Goal: Find contact information: Find contact information

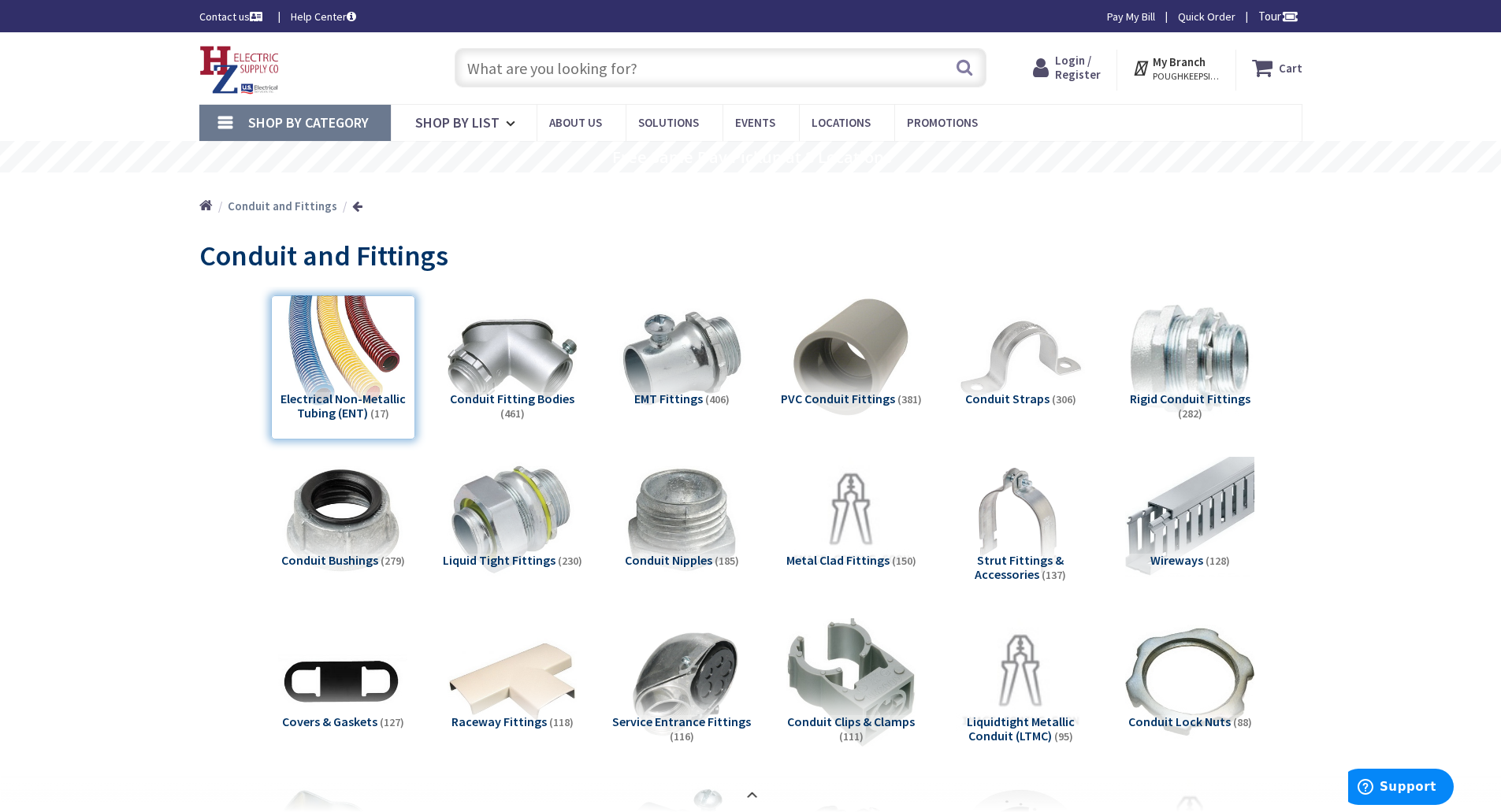
click at [541, 63] on input "text" at bounding box center [721, 68] width 531 height 39
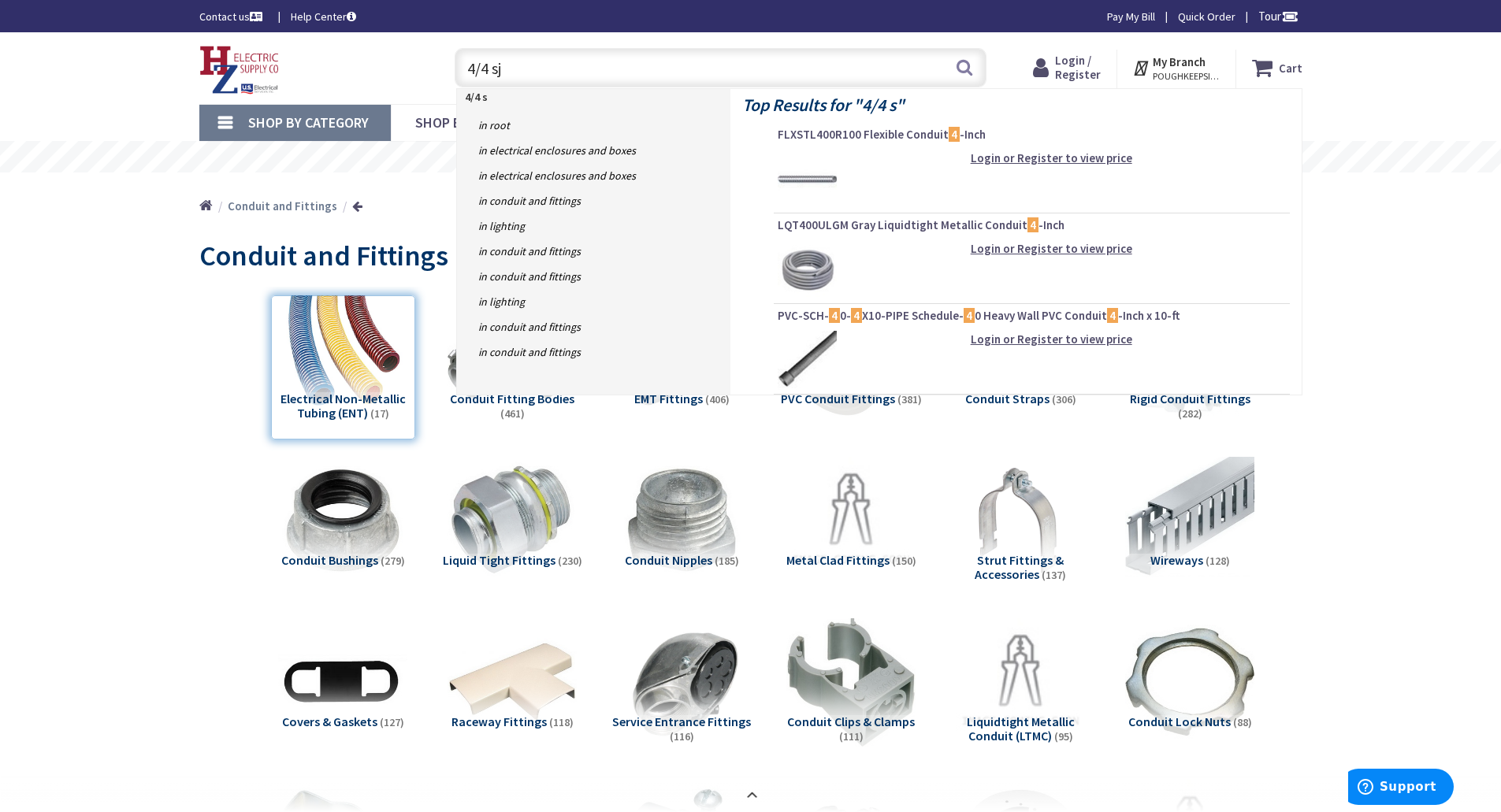
type input "4/4 sjo"
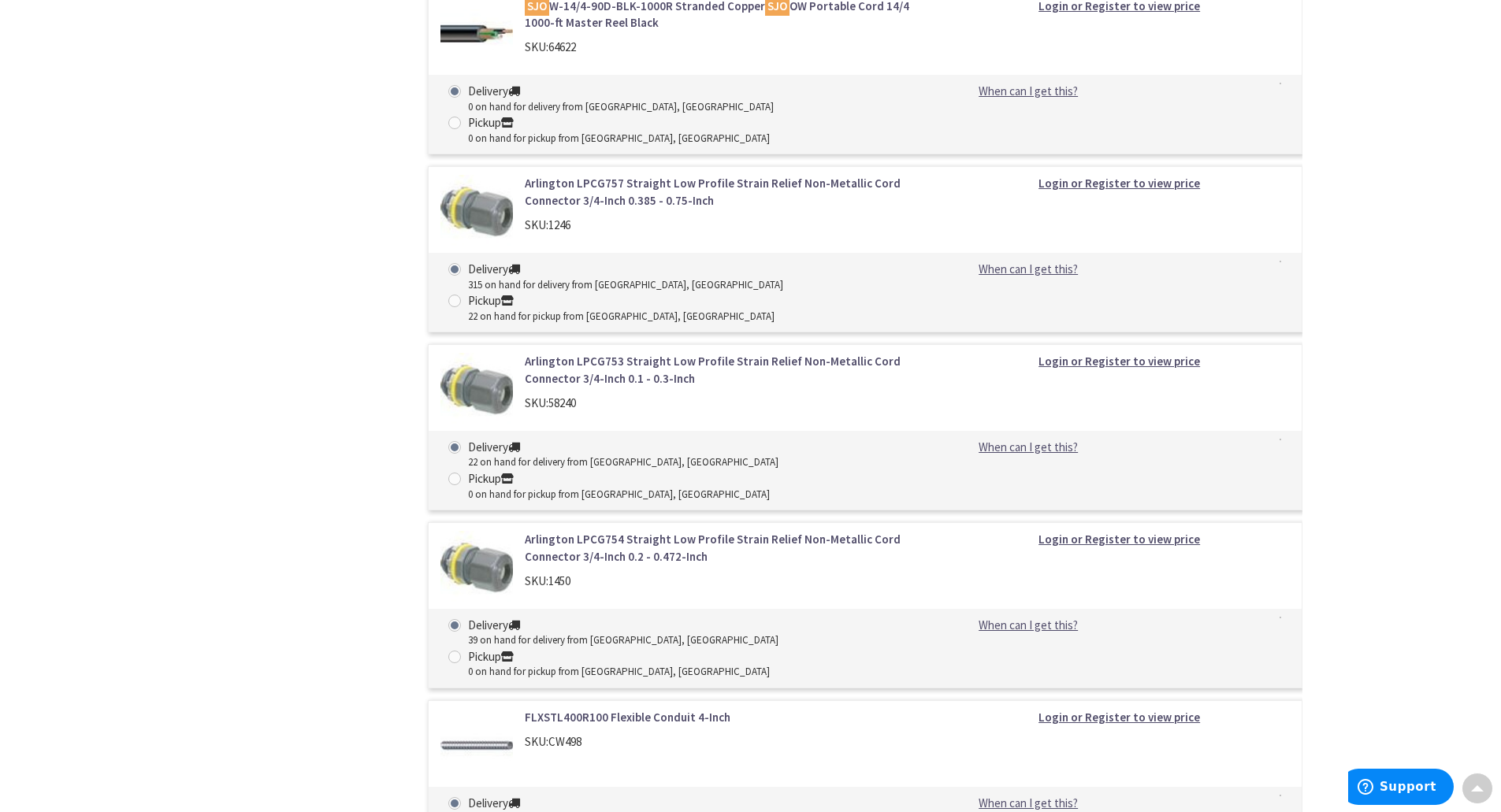
scroll to position [2914, 0]
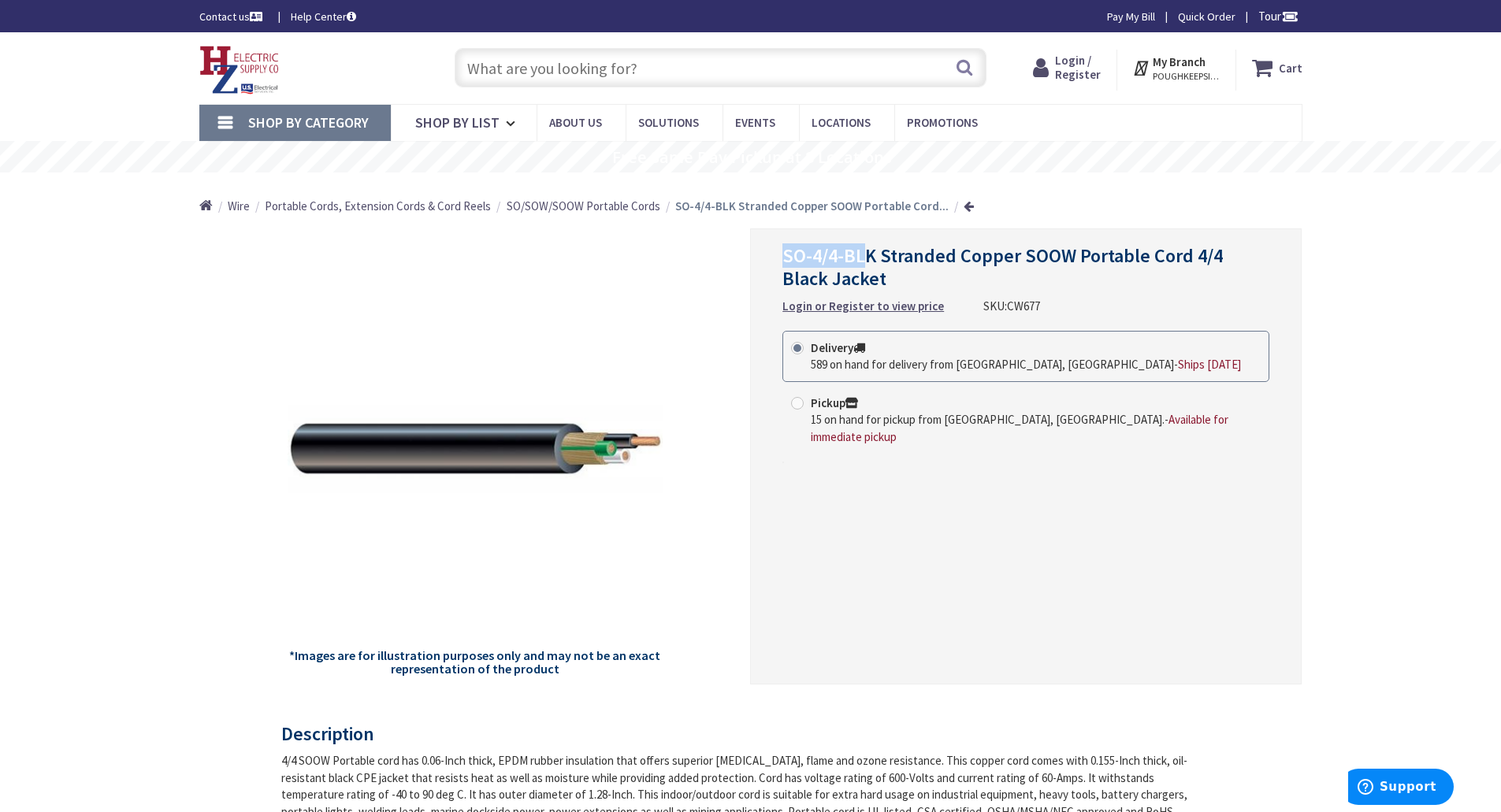
drag, startPoint x: 785, startPoint y: 253, endPoint x: 881, endPoint y: 266, distance: 96.9
click at [869, 258] on span "SO-4/4-BLK Stranded Copper SOOW Portable Cord 4/4 Black Jacket" at bounding box center [1002, 267] width 440 height 48
click at [1157, 274] on h1 "SO-4/4-BLK Stranded Copper SOOW Portable Cord 4/4 Black Jacket" at bounding box center [1026, 268] width 487 height 46
click at [1160, 74] on span "POUGHKEEPSIE, NY" at bounding box center [1186, 76] width 67 height 13
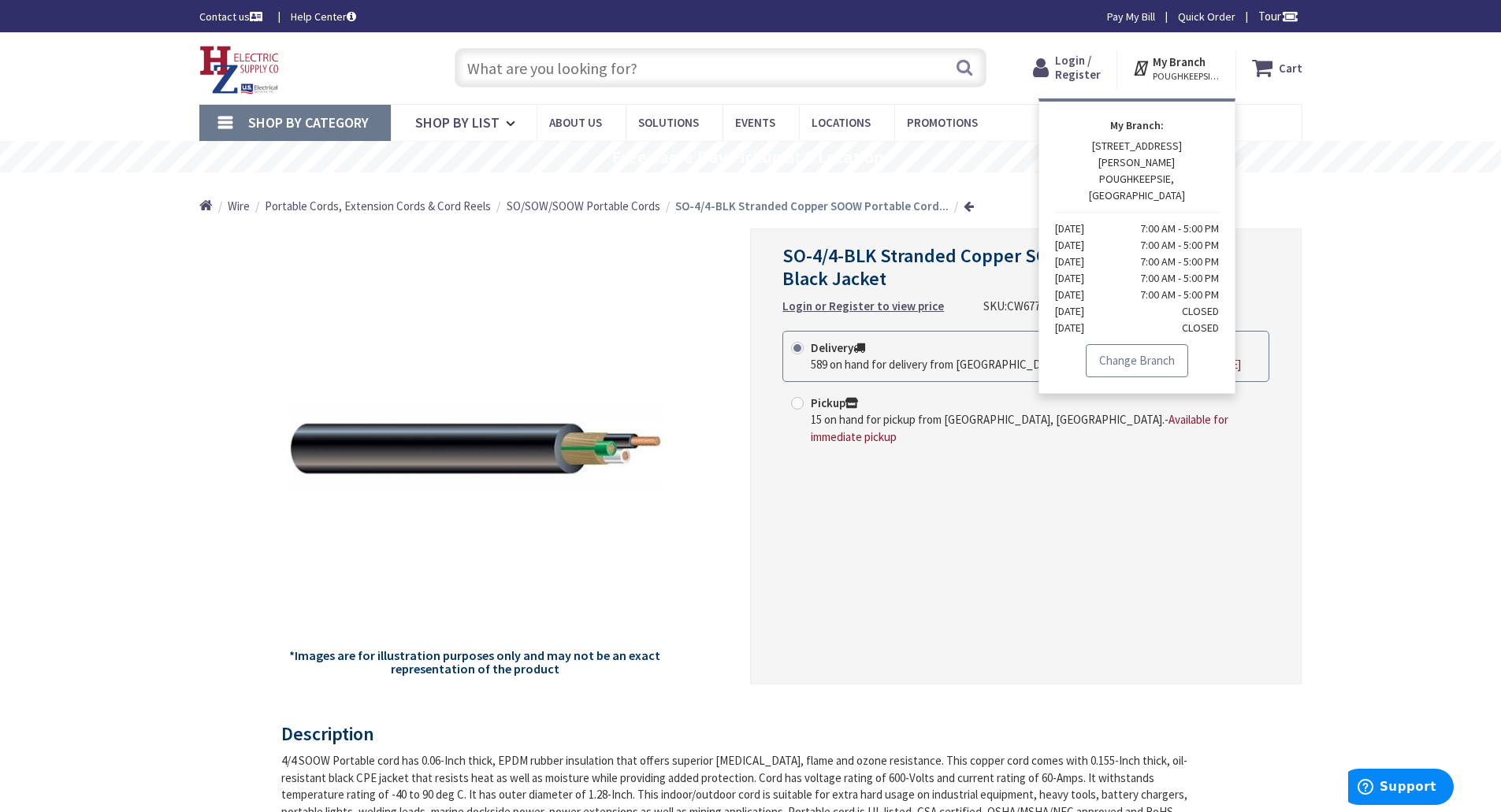
click at [1133, 344] on link "Change Branch" at bounding box center [1136, 360] width 103 height 33
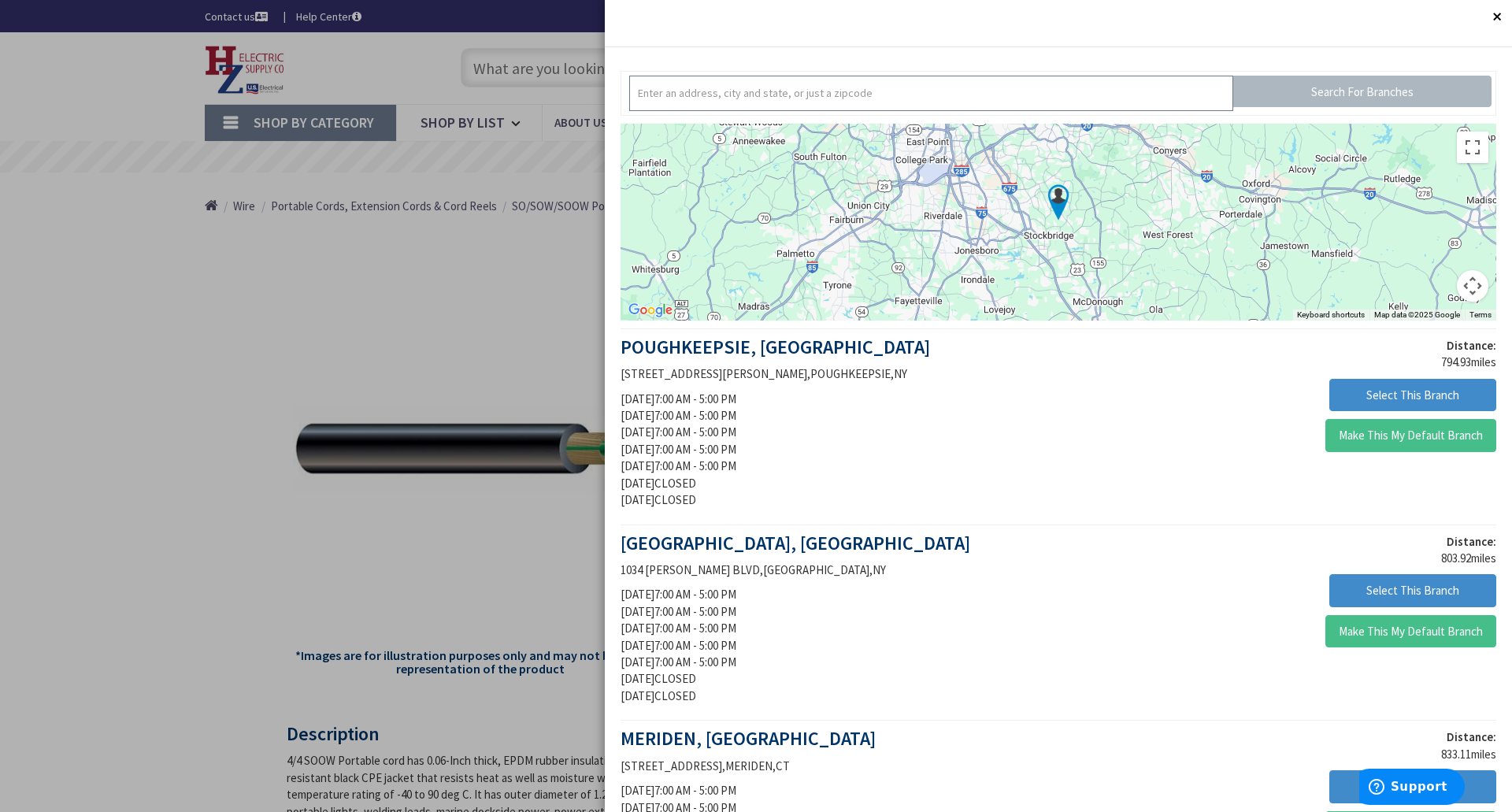
click at [792, 82] on input "text" at bounding box center [931, 93] width 604 height 35
type input "northampton"
click at [1321, 89] on input "Search For Branches" at bounding box center [1363, 91] width 259 height 32
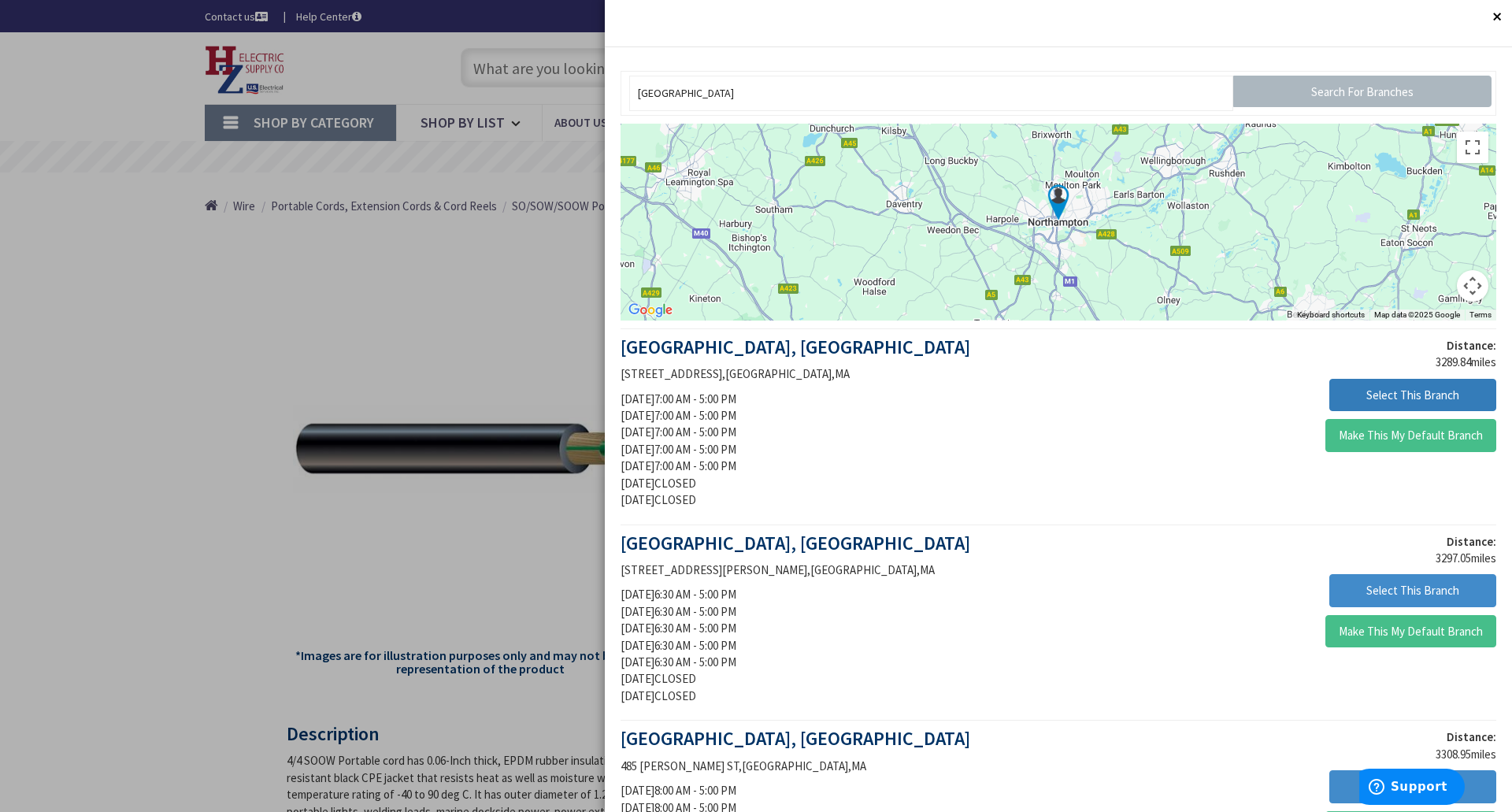
click at [1379, 392] on button "Select This Branch" at bounding box center [1412, 394] width 167 height 33
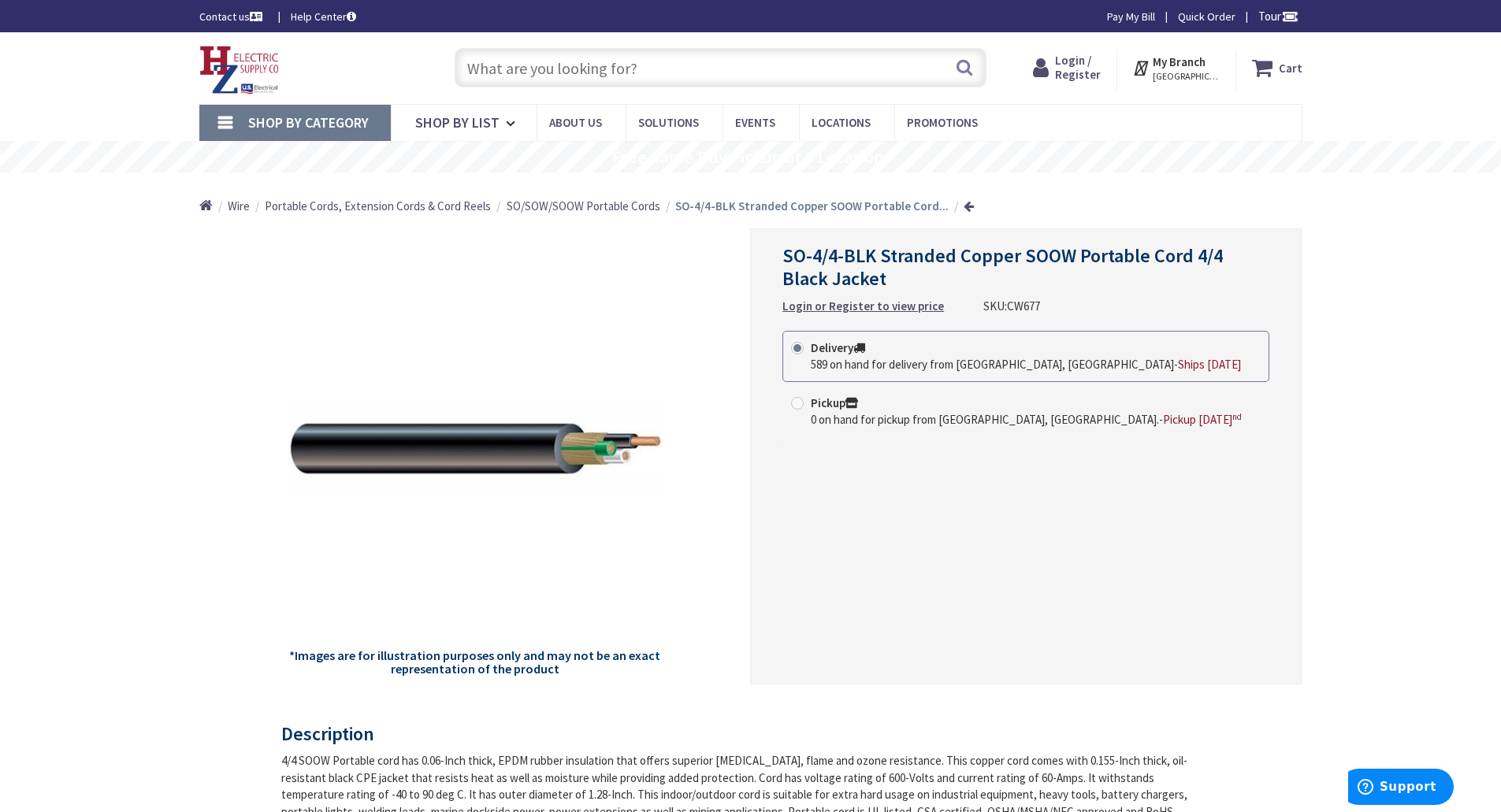
click at [1216, 75] on span "NORTHAMPTON, MA" at bounding box center [1186, 76] width 67 height 13
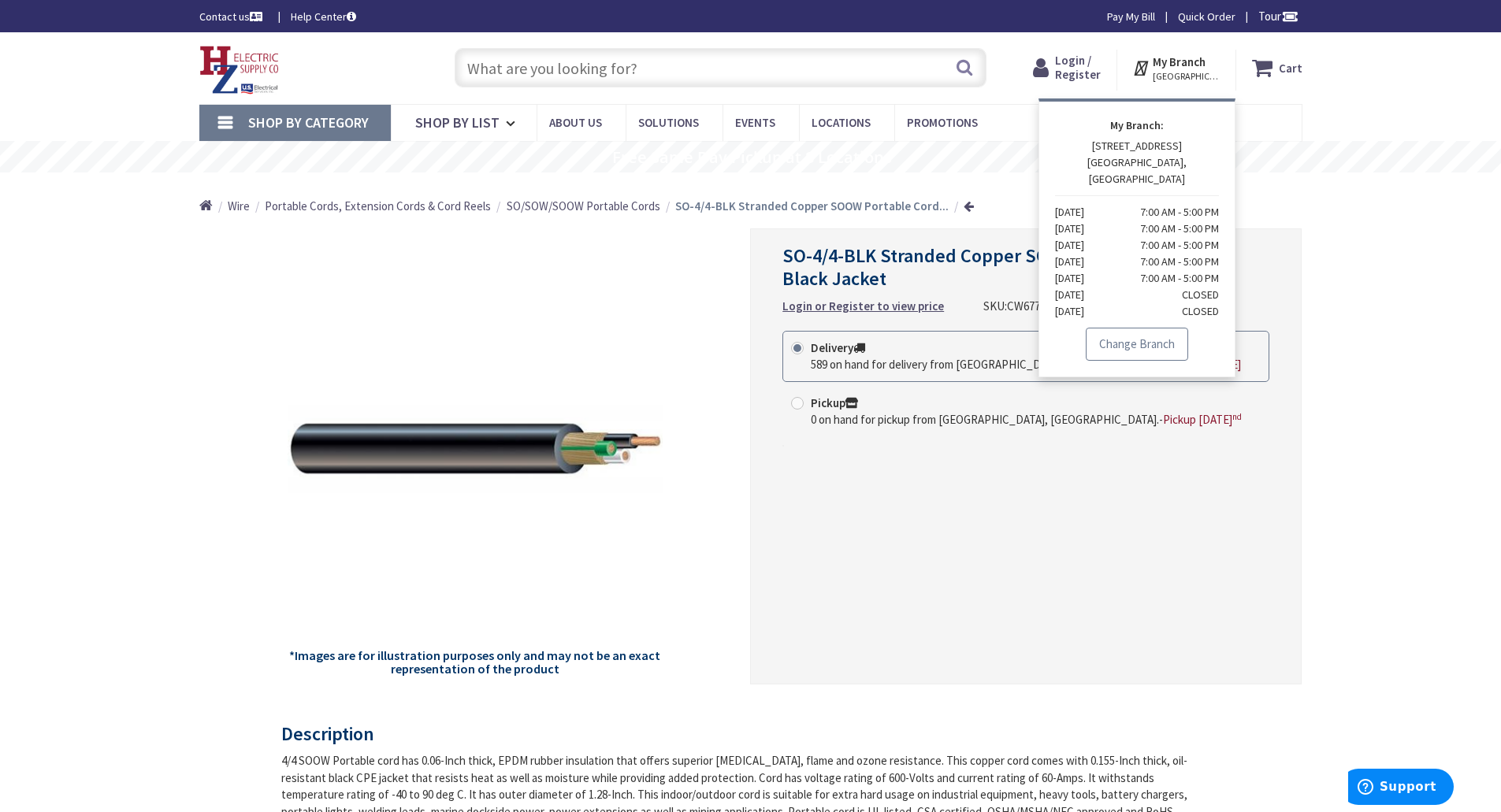
click at [1139, 327] on link "Change Branch" at bounding box center [1136, 343] width 103 height 33
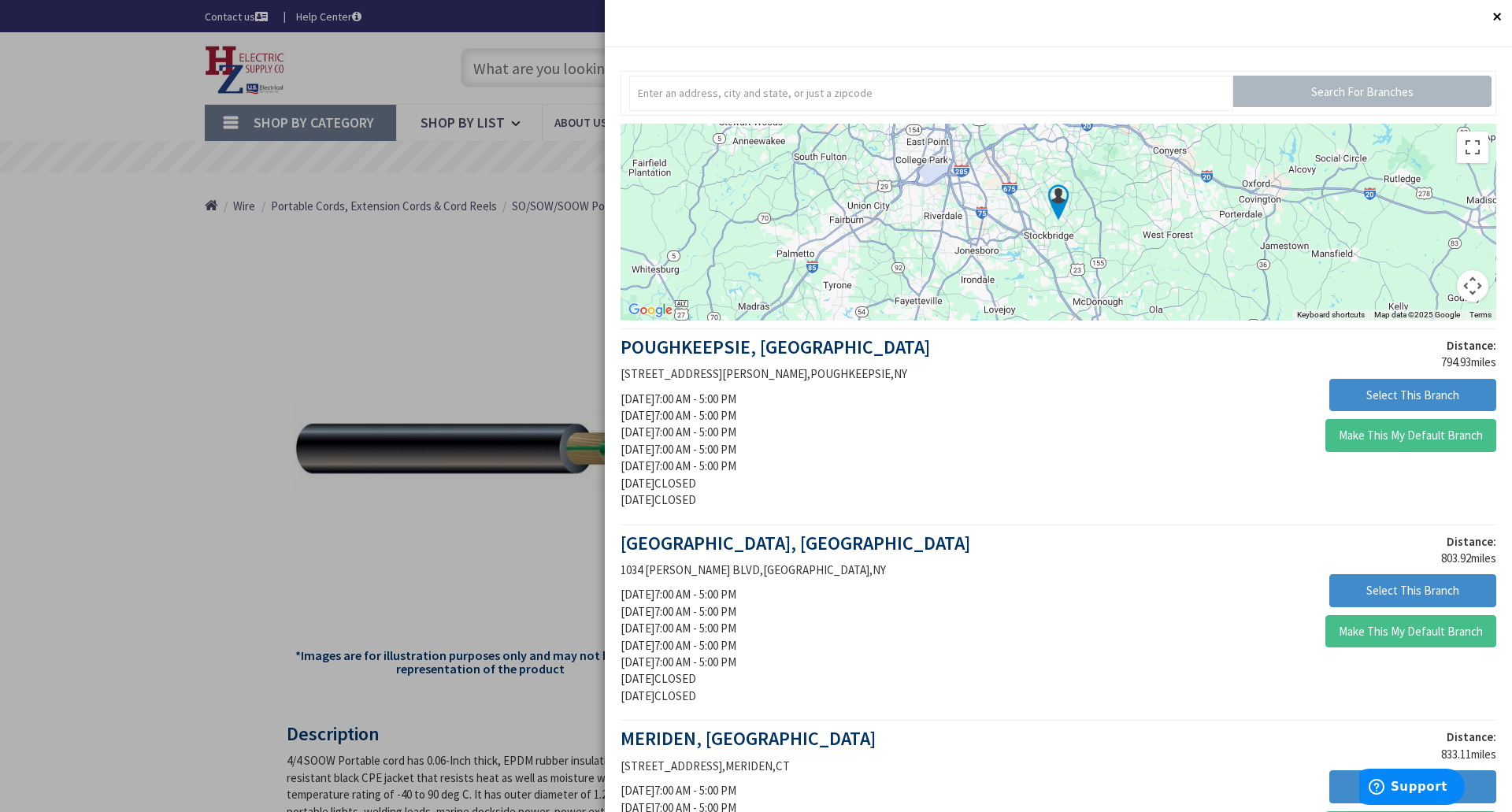
click at [208, 306] on div at bounding box center [756, 406] width 1512 height 812
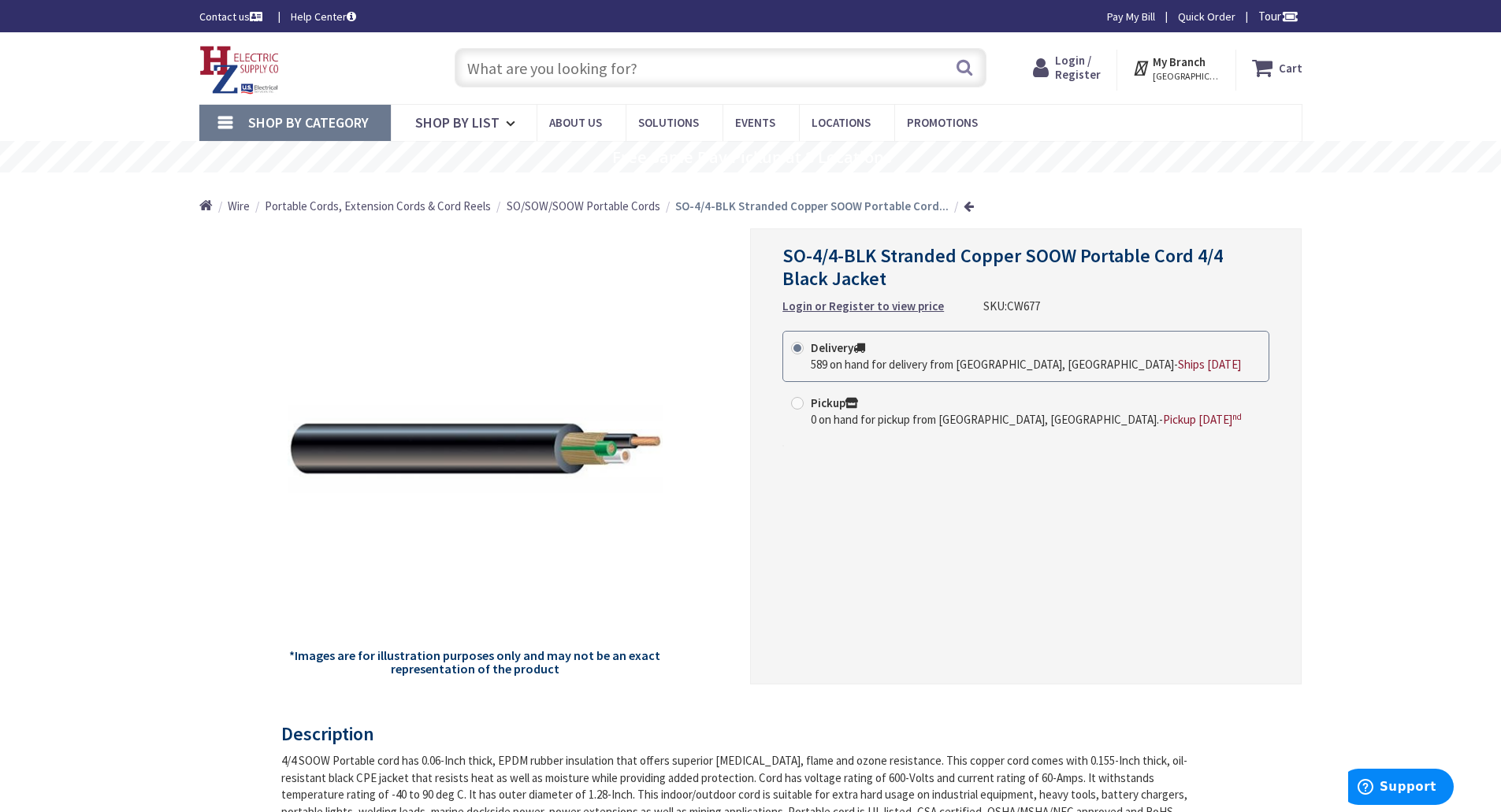
click at [251, 61] on img at bounding box center [240, 70] width 80 height 48
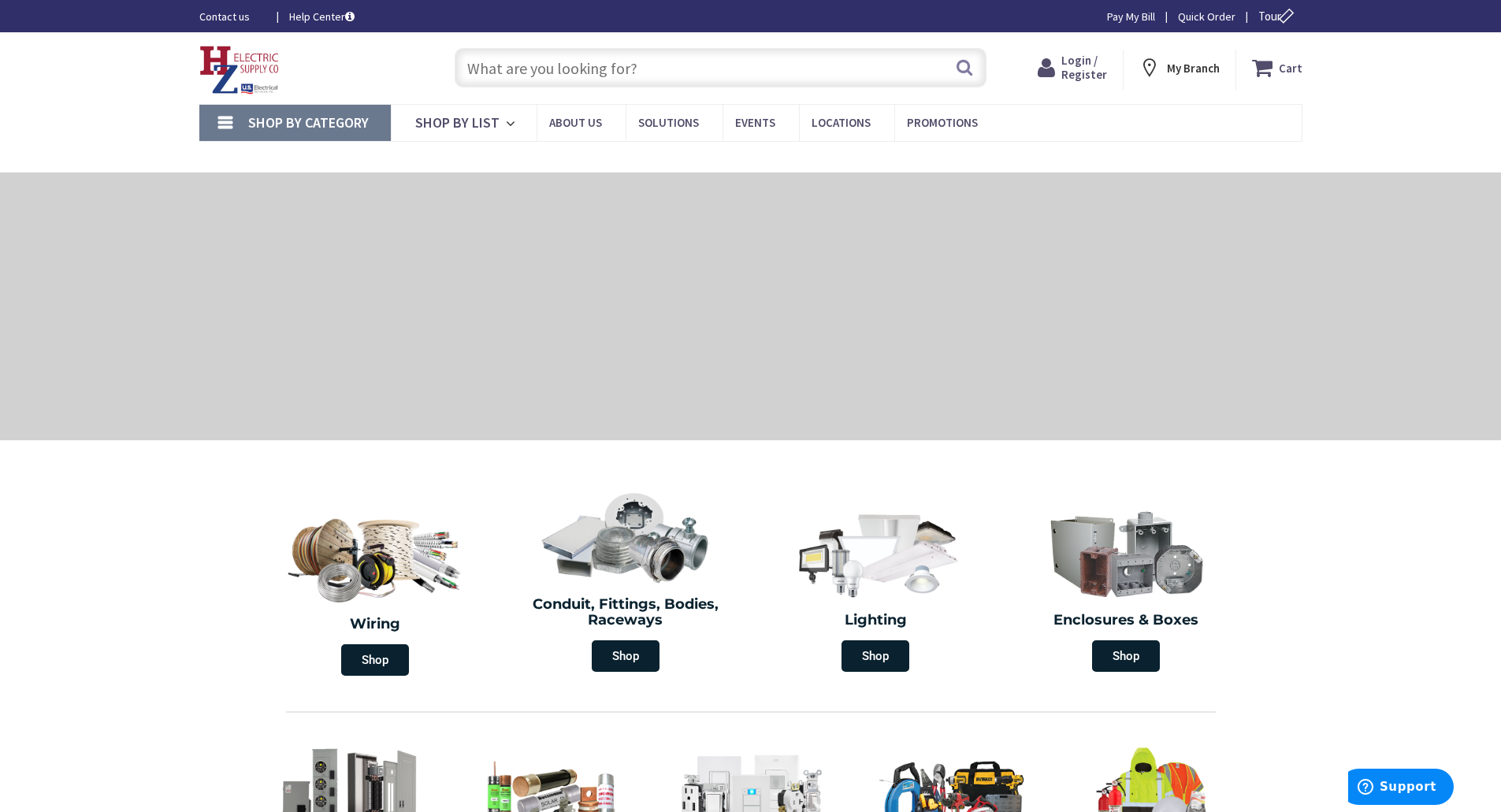
click at [223, 17] on link "Contact us" at bounding box center [231, 16] width 64 height 16
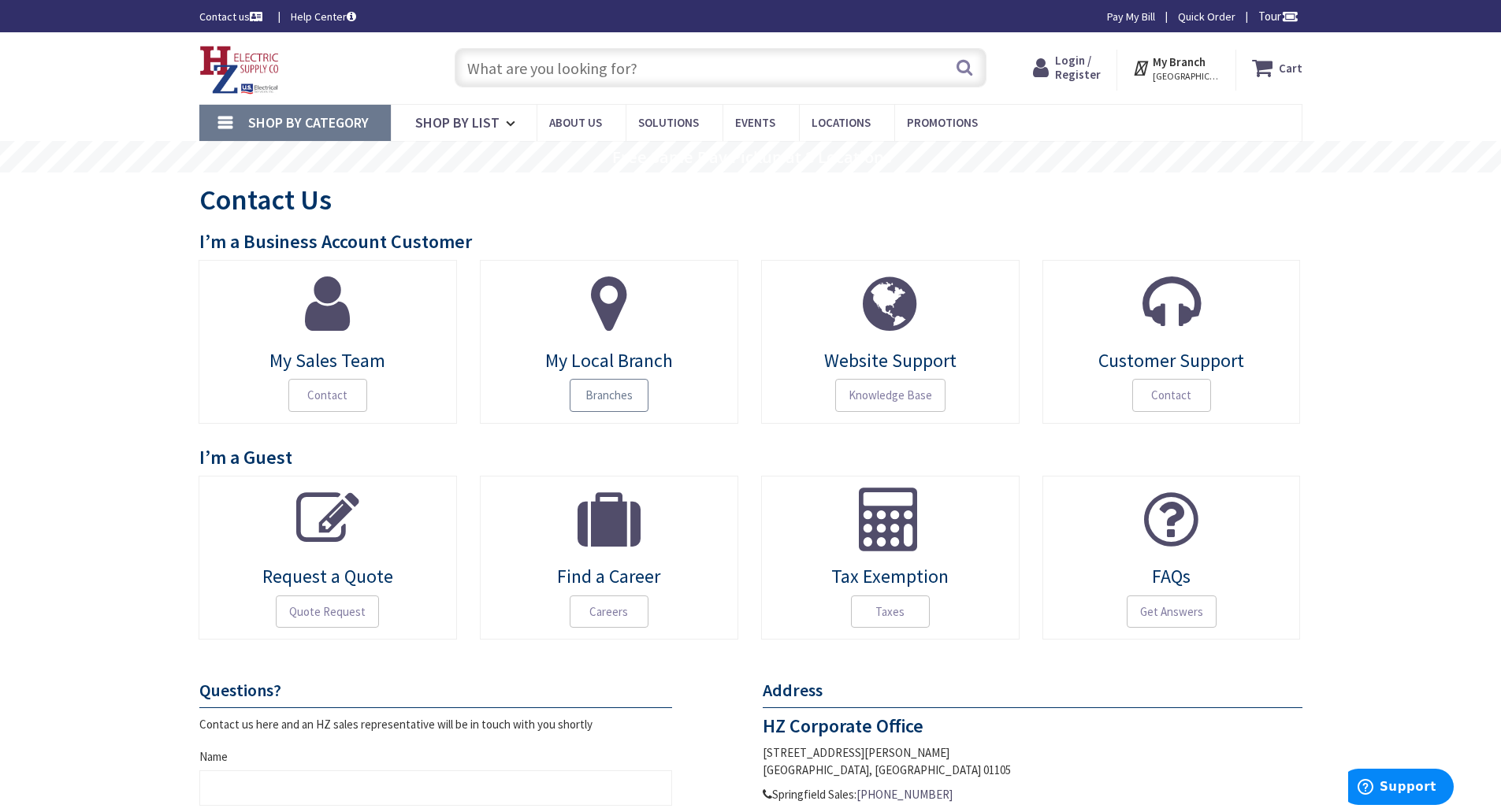
click at [610, 405] on span "Branches" at bounding box center [609, 394] width 78 height 33
click at [617, 401] on span "Branches" at bounding box center [609, 394] width 78 height 33
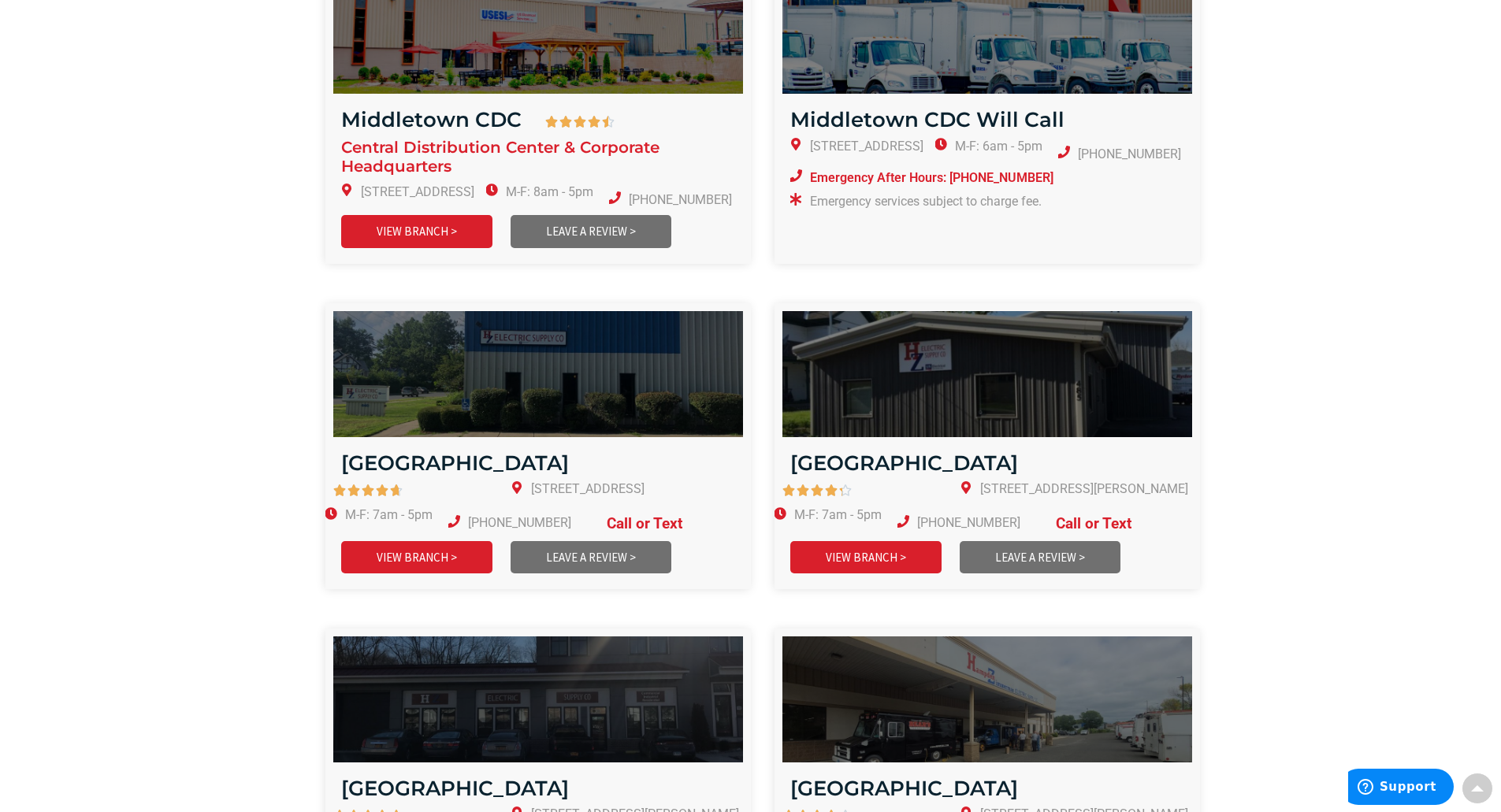
scroll to position [1654, 0]
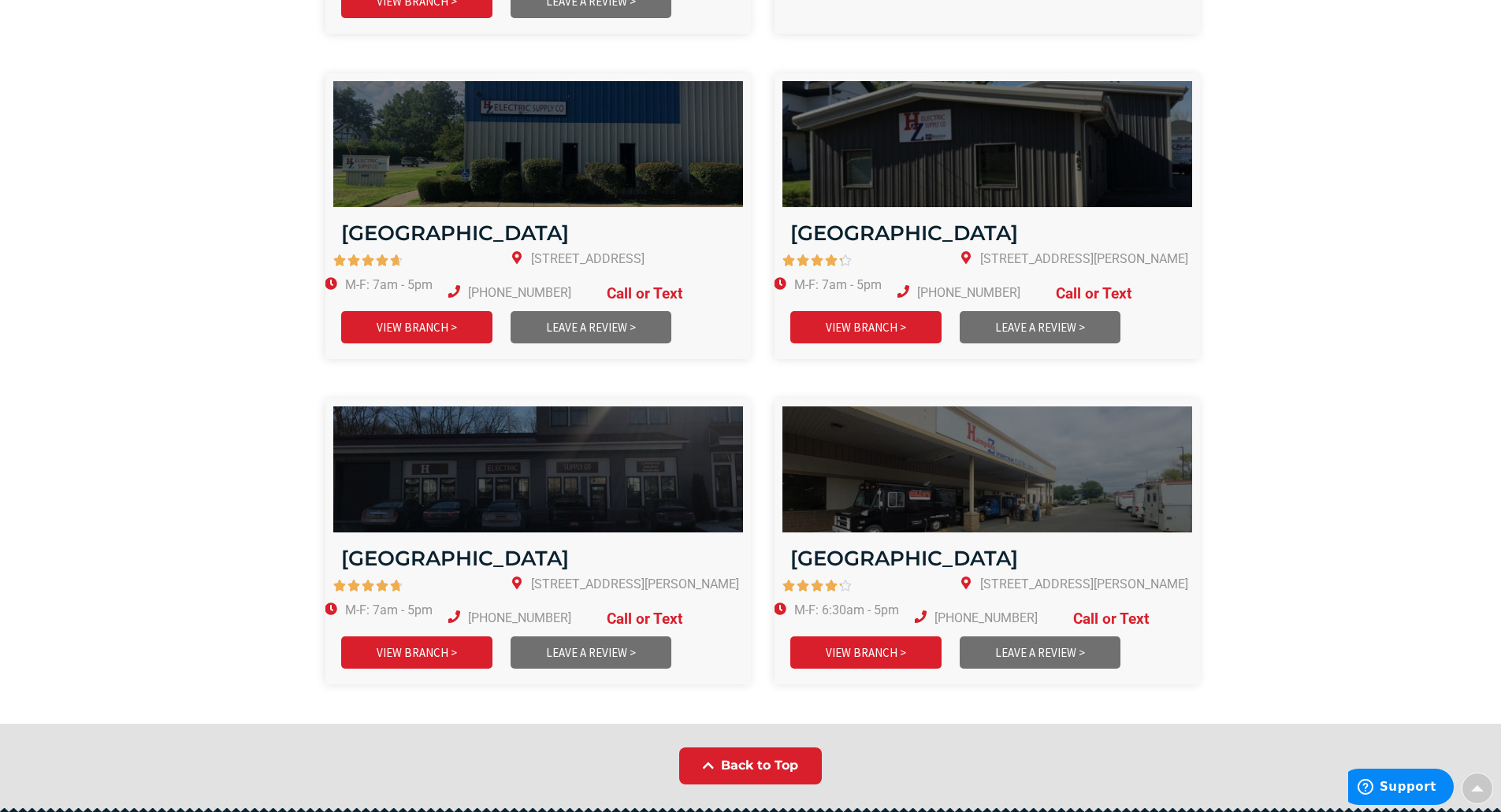
click at [262, 307] on section "[GEOGRAPHIC_DATA]      4.7/5 [STREET_ADDRESS] M-F: 7am - 5pm [PHONE_NUMBER]" at bounding box center [750, 228] width 1103 height 310
drag, startPoint x: 652, startPoint y: 243, endPoint x: 750, endPoint y: 241, distance: 98.0
click at [750, 241] on div "[GEOGRAPHIC_DATA]      4.7/5 [STREET_ADDRESS] M-F: 7am - 5pm [PHONE_NUMBER]" at bounding box center [538, 216] width 425 height 286
click at [755, 269] on div "[GEOGRAPHIC_DATA]      4.3/5 [STREET_ADDRESS][PERSON_NAME] M-F: 7am - 5pm …" at bounding box center [975, 216] width 449 height 286
drag, startPoint x: 653, startPoint y: 241, endPoint x: 727, endPoint y: 236, distance: 74.2
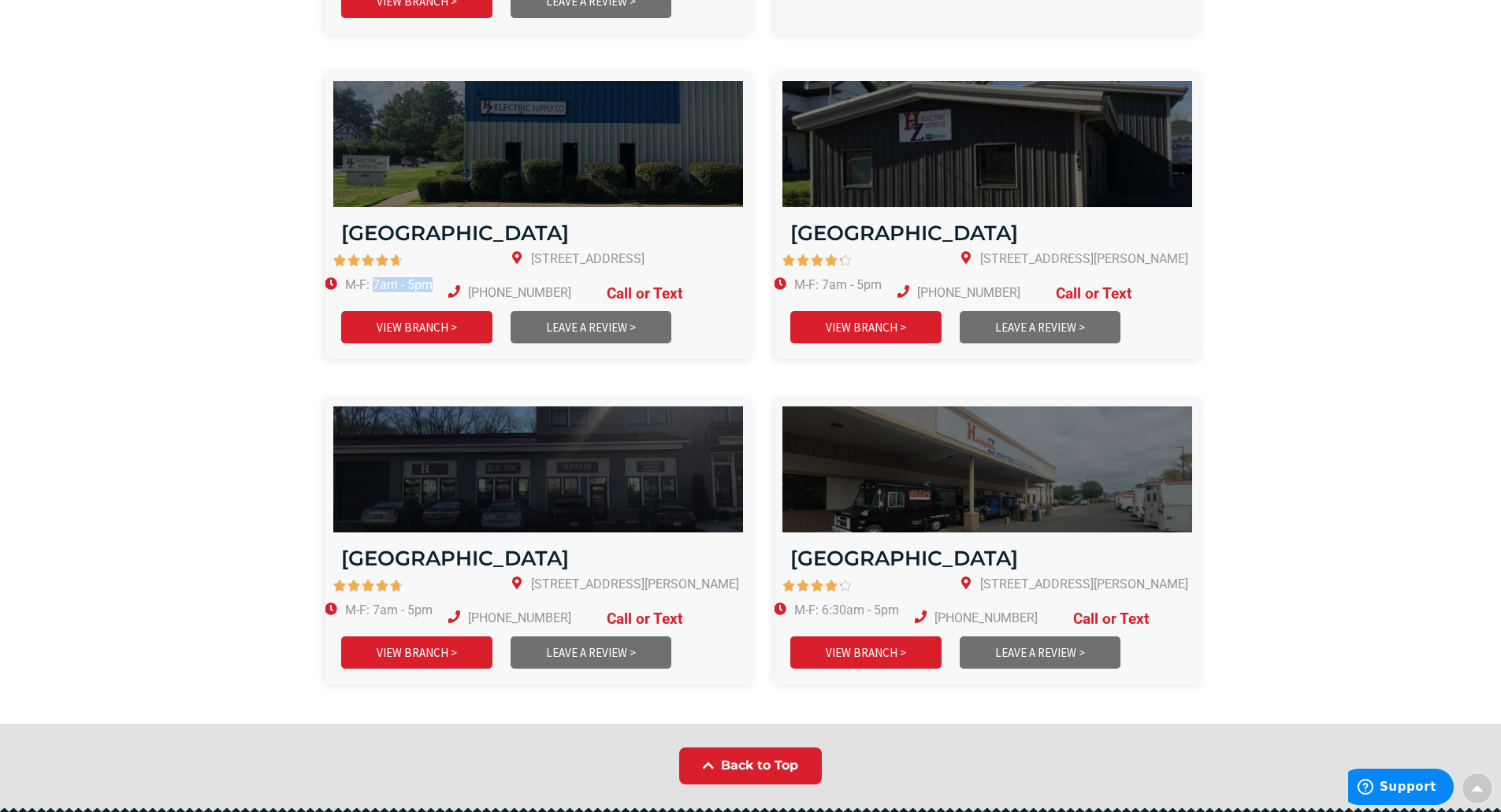
click at [727, 236] on div "[GEOGRAPHIC_DATA]      4.7/5 [STREET_ADDRESS] M-F: 7am - 5pm [PHONE_NUMBER]" at bounding box center [538, 216] width 425 height 286
click at [754, 299] on div "[GEOGRAPHIC_DATA]      4.3/5 [STREET_ADDRESS][PERSON_NAME] M-F: 7am - 5pm …" at bounding box center [975, 216] width 449 height 286
drag, startPoint x: 626, startPoint y: 245, endPoint x: 717, endPoint y: 252, distance: 91.3
click at [717, 252] on div "[GEOGRAPHIC_DATA]      4.7/5 [STREET_ADDRESS] M-F: 7am - 5pm [PHONE_NUMBER]" at bounding box center [538, 216] width 425 height 286
click at [764, 293] on div "[GEOGRAPHIC_DATA]      4.3/5 [STREET_ADDRESS][PERSON_NAME] M-F: 7am - 5pm …" at bounding box center [975, 216] width 449 height 286
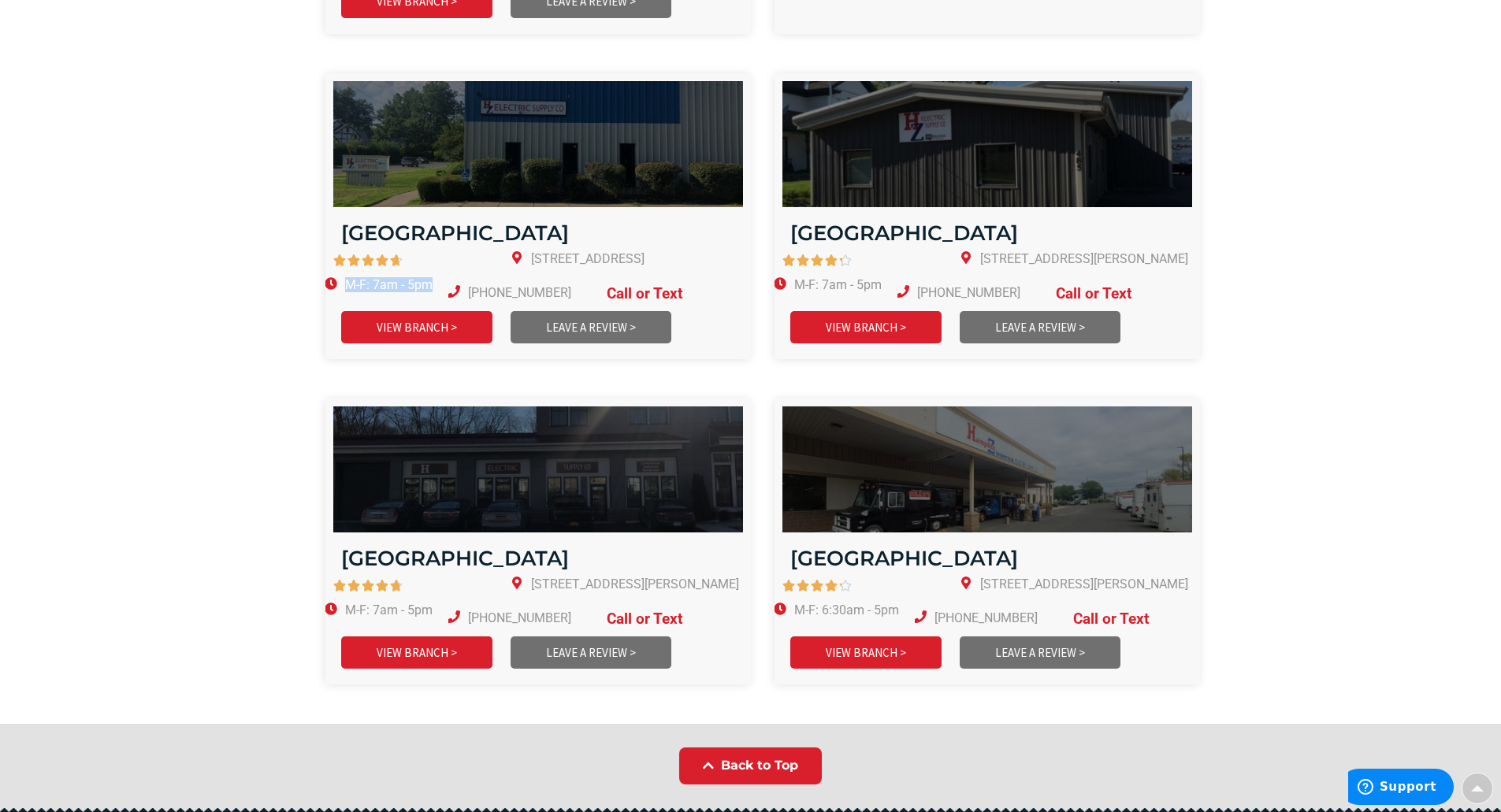
drag, startPoint x: 709, startPoint y: 244, endPoint x: 627, endPoint y: 240, distance: 82.1
click at [433, 277] on div "M-F: 7am - 5pm" at bounding box center [389, 284] width 88 height 15
click at [764, 316] on div "[GEOGRAPHIC_DATA]      4.3/5 [STREET_ADDRESS][PERSON_NAME] M-F: 7am - 5pm …" at bounding box center [975, 216] width 449 height 286
drag, startPoint x: 625, startPoint y: 245, endPoint x: 716, endPoint y: 248, distance: 91.0
click at [716, 248] on div "[GEOGRAPHIC_DATA]      4.7/5 [STREET_ADDRESS] M-F: 7am - 5pm [PHONE_NUMBER]" at bounding box center [538, 216] width 425 height 286
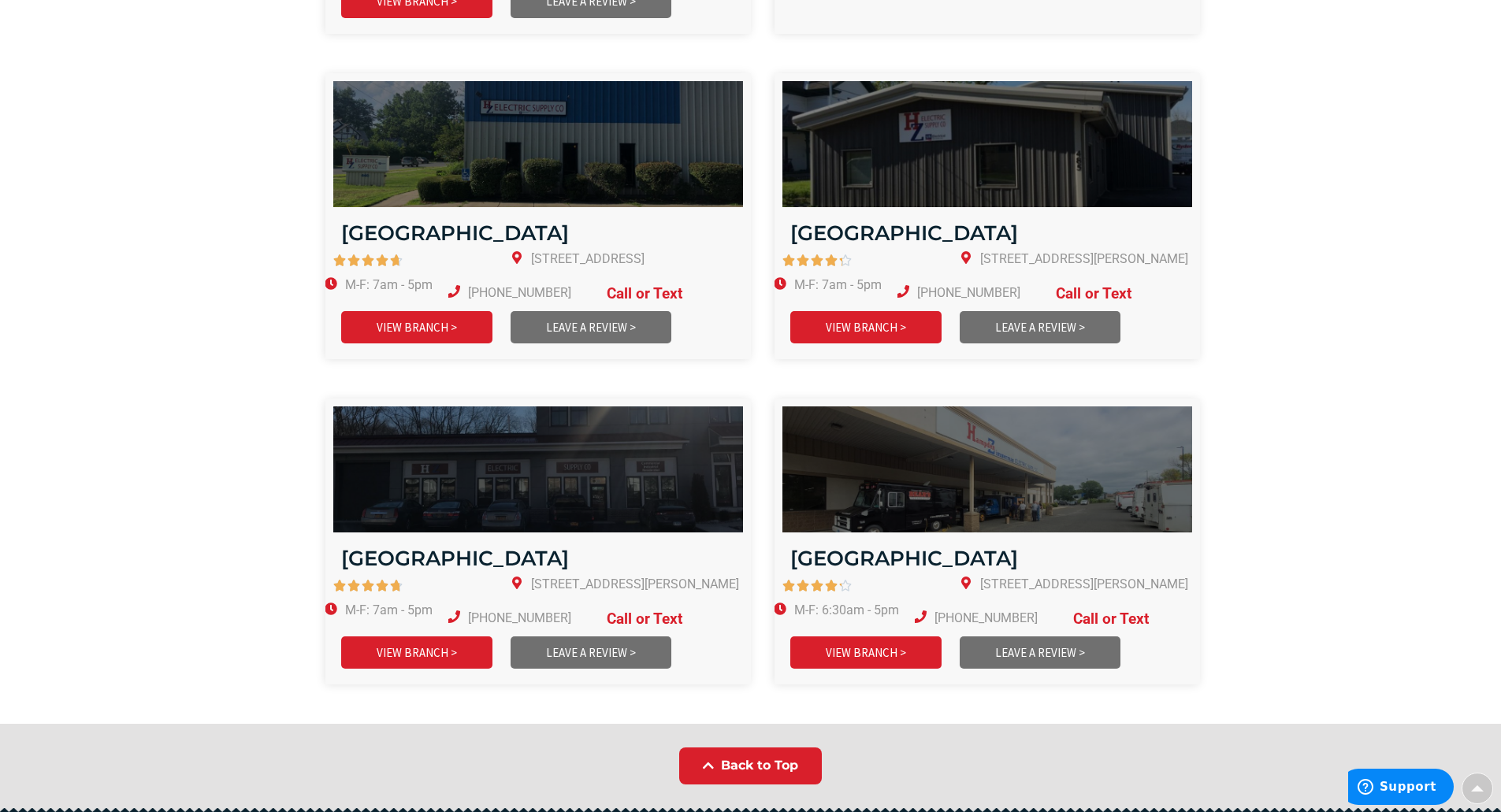
click at [750, 308] on div "VIEW BRANCH > LEAVE A REVIEW >" at bounding box center [545, 327] width 409 height 48
drag, startPoint x: 624, startPoint y: 243, endPoint x: 709, endPoint y: 252, distance: 85.5
click at [433, 277] on div "M-F: 7am - 5pm" at bounding box center [389, 284] width 88 height 15
click at [762, 324] on div "[GEOGRAPHIC_DATA]      4.3/5 [STREET_ADDRESS][PERSON_NAME] M-F: 7am - 5pm …" at bounding box center [975, 216] width 449 height 286
drag, startPoint x: 625, startPoint y: 246, endPoint x: 721, endPoint y: 258, distance: 96.7
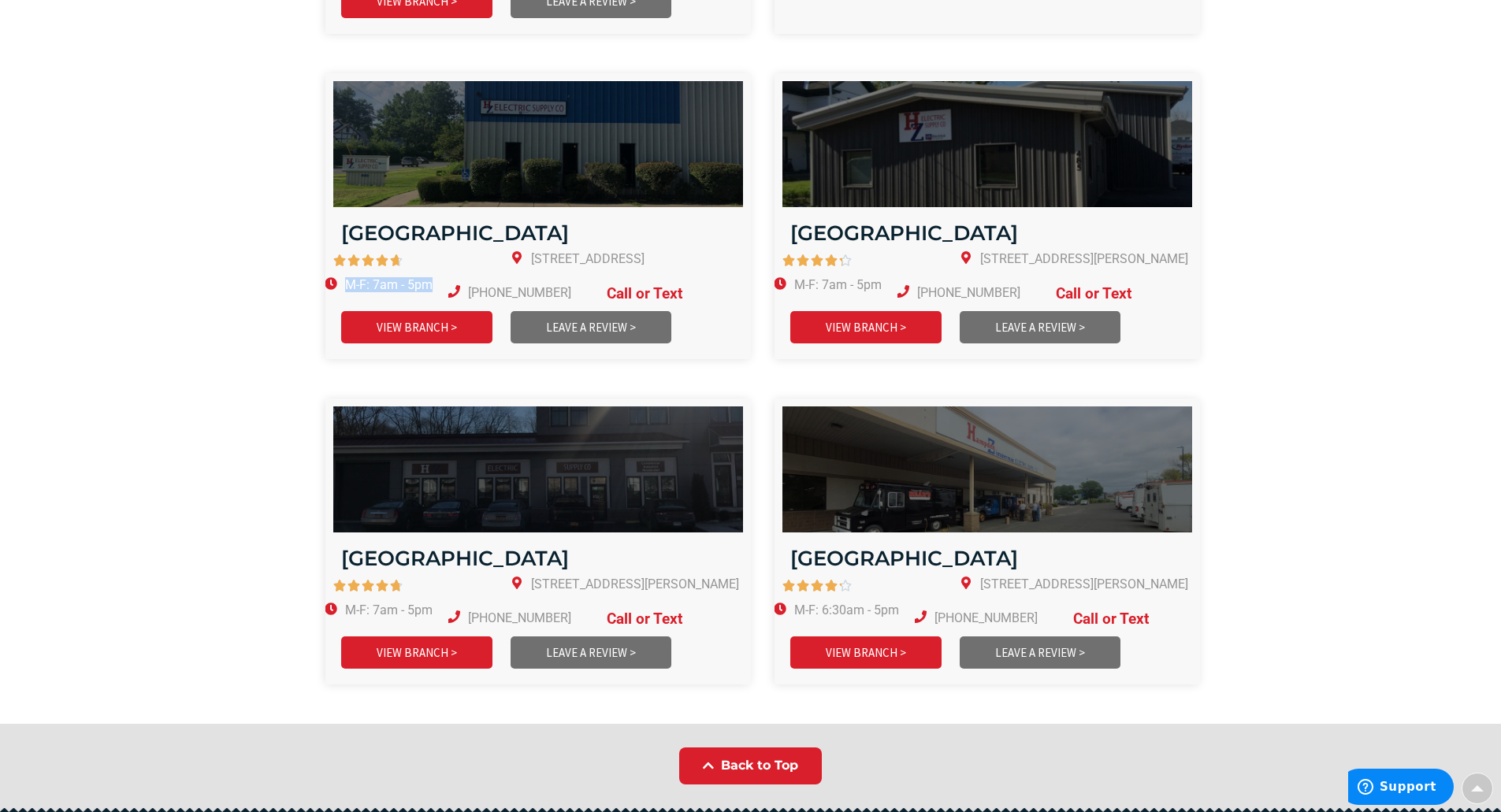
click at [721, 258] on div "[GEOGRAPHIC_DATA]      4.7/5 [STREET_ADDRESS] M-F: 7am - 5pm [PHONE_NUMBER]" at bounding box center [538, 216] width 425 height 286
click at [764, 345] on section "[GEOGRAPHIC_DATA]      4.7/5 [STREET_ADDRESS] M-F: 7am - 5pm [PHONE_NUMBER]" at bounding box center [750, 228] width 1103 height 310
click at [274, 297] on section "[GEOGRAPHIC_DATA]      4.7/5 [STREET_ADDRESS] M-F: 7am - 5pm [PHONE_NUMBER]" at bounding box center [750, 228] width 1103 height 310
click at [751, 268] on div "[GEOGRAPHIC_DATA]      4.3/5 [STREET_ADDRESS][PERSON_NAME] M-F: 7am - 5pm …" at bounding box center [975, 216] width 449 height 286
